Goal: Find specific page/section: Find specific page/section

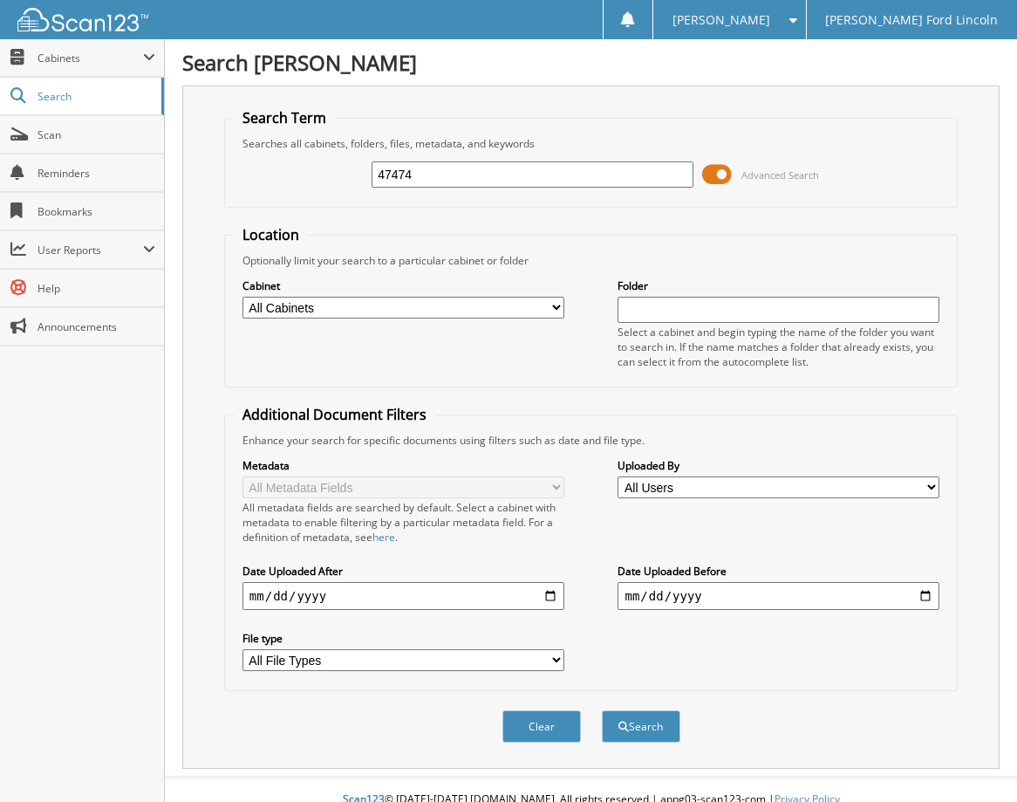
type input "47474"
click at [602, 710] on button "Search" at bounding box center [641, 726] width 78 height 32
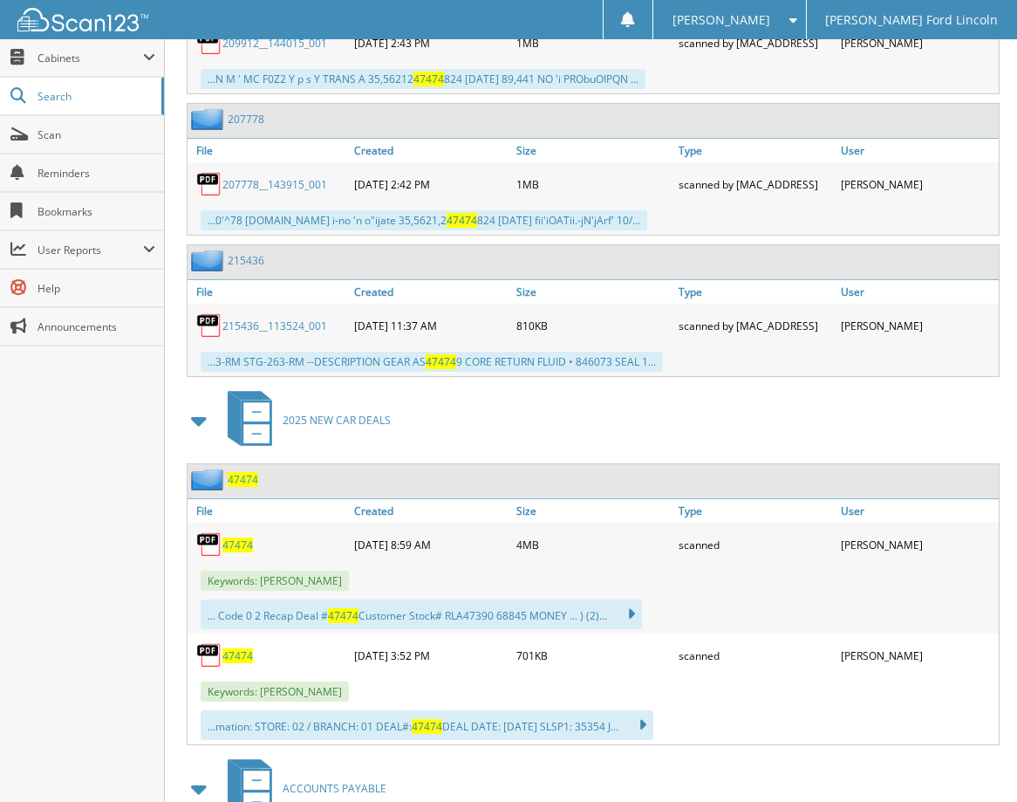
scroll to position [6105, 0]
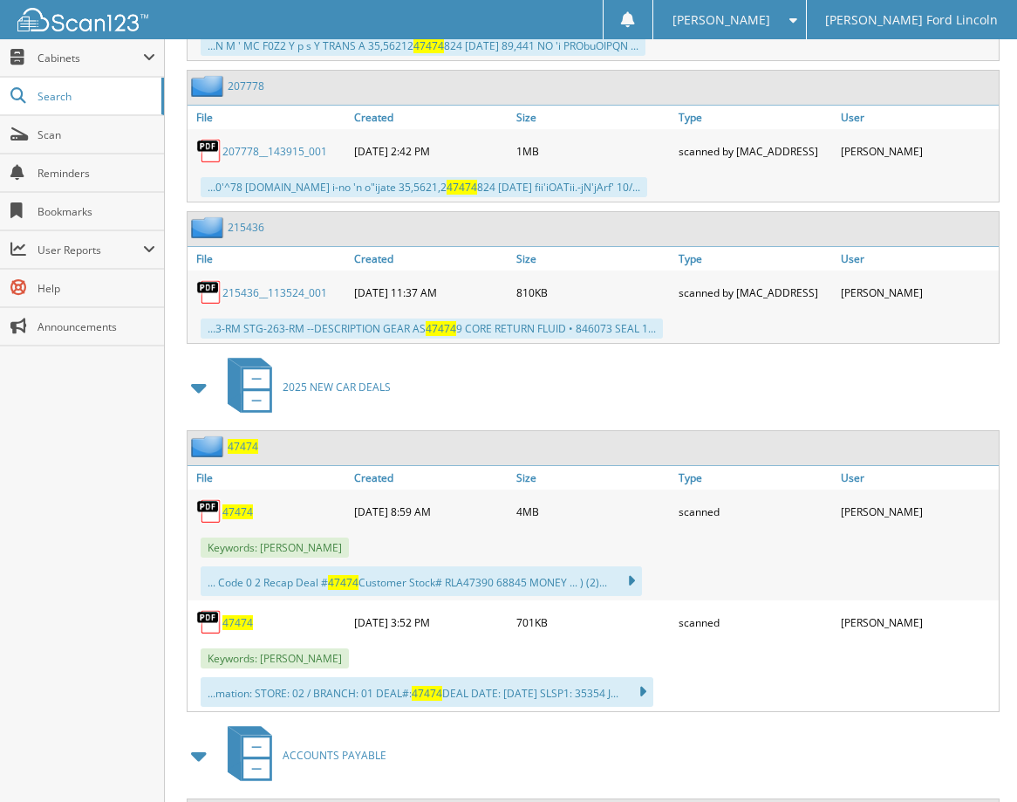
click at [232, 515] on span "47474" at bounding box center [237, 511] width 31 height 15
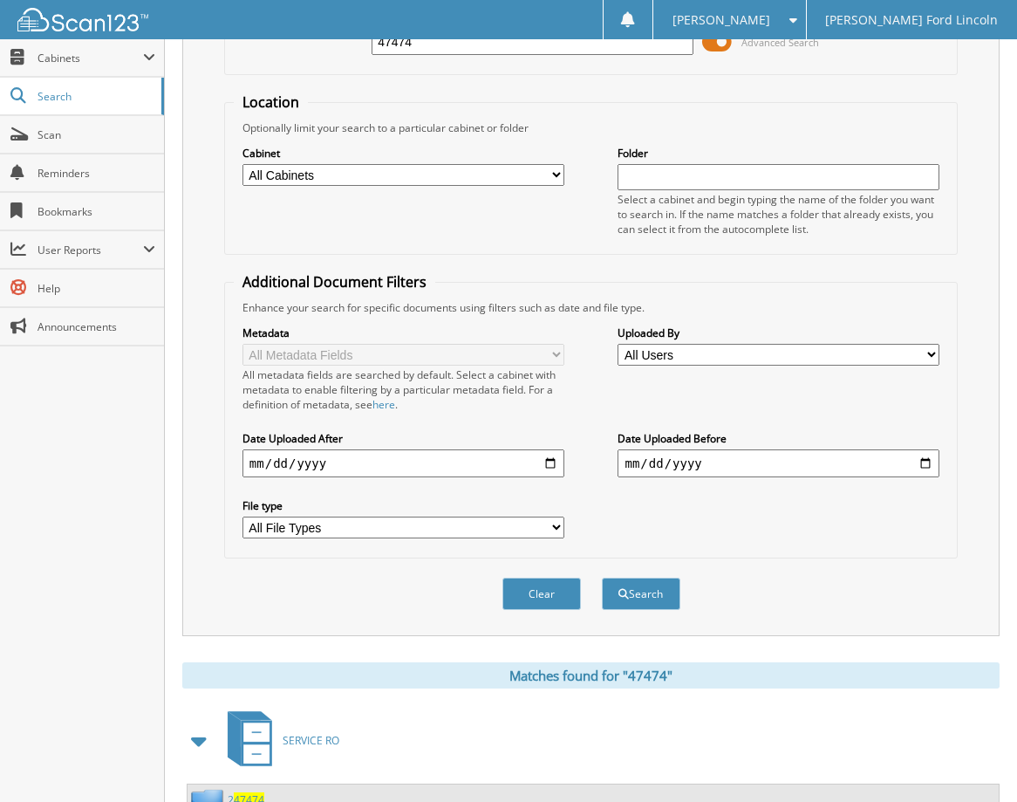
scroll to position [0, 0]
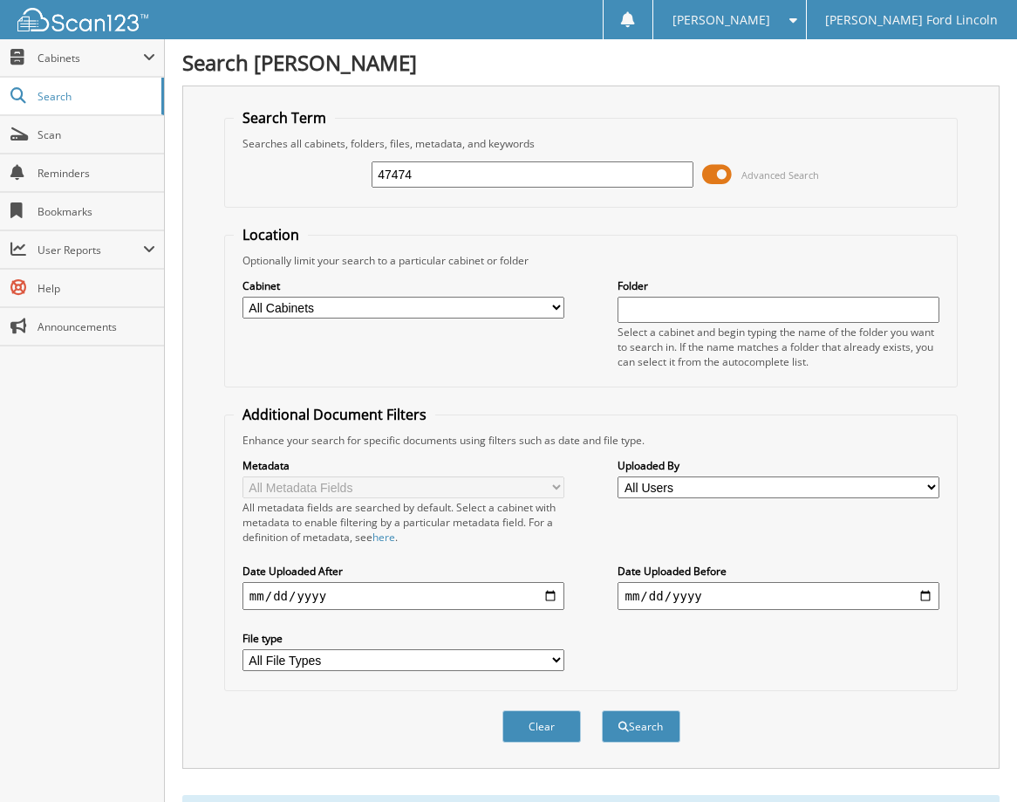
drag, startPoint x: 453, startPoint y: 167, endPoint x: 323, endPoint y: 164, distance: 130.0
click at [323, 164] on div "47474 Advanced Search" at bounding box center [591, 174] width 714 height 47
type input "46980"
click at [602, 710] on button "Search" at bounding box center [641, 726] width 78 height 32
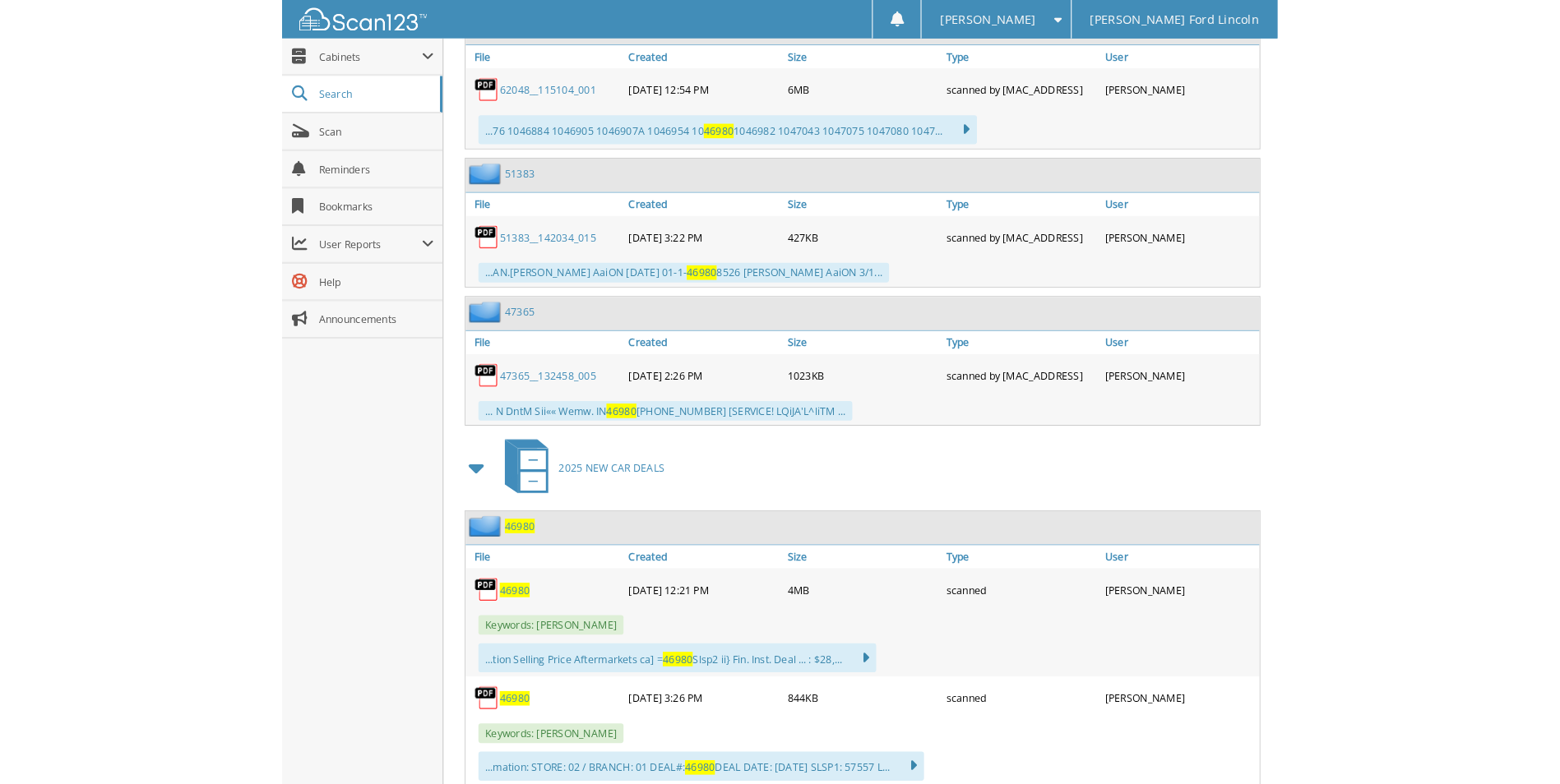
scroll to position [1808, 0]
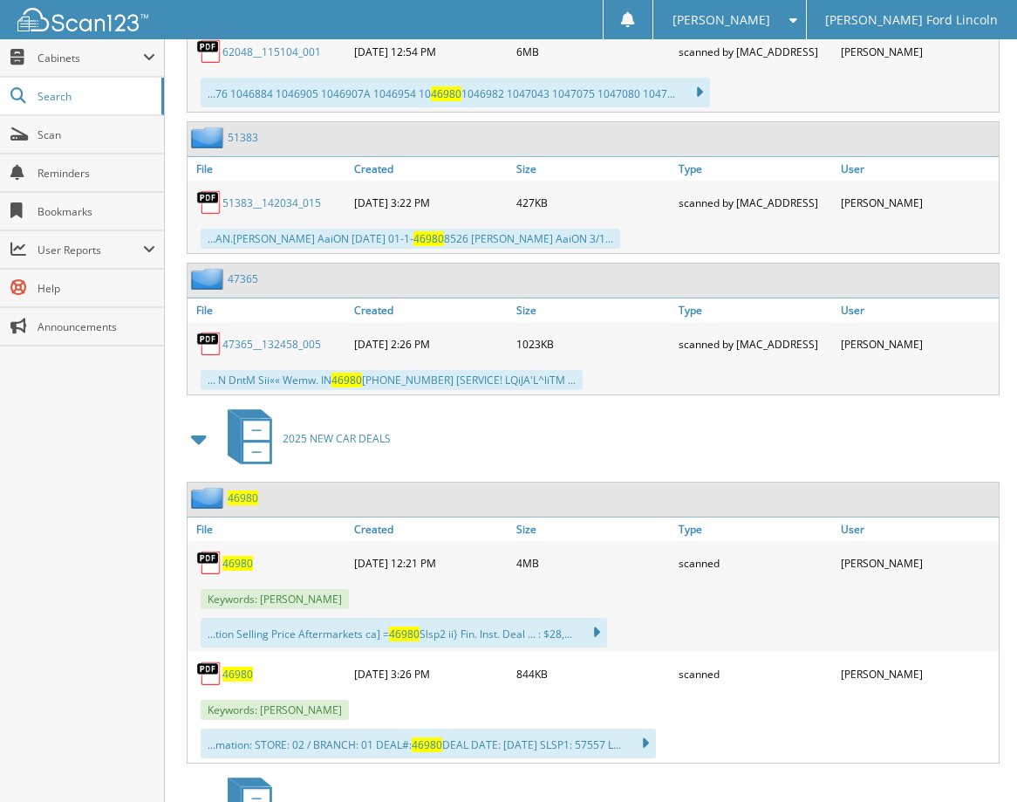
click at [247, 560] on span "46980" at bounding box center [237, 563] width 31 height 15
